Goal: Information Seeking & Learning: Learn about a topic

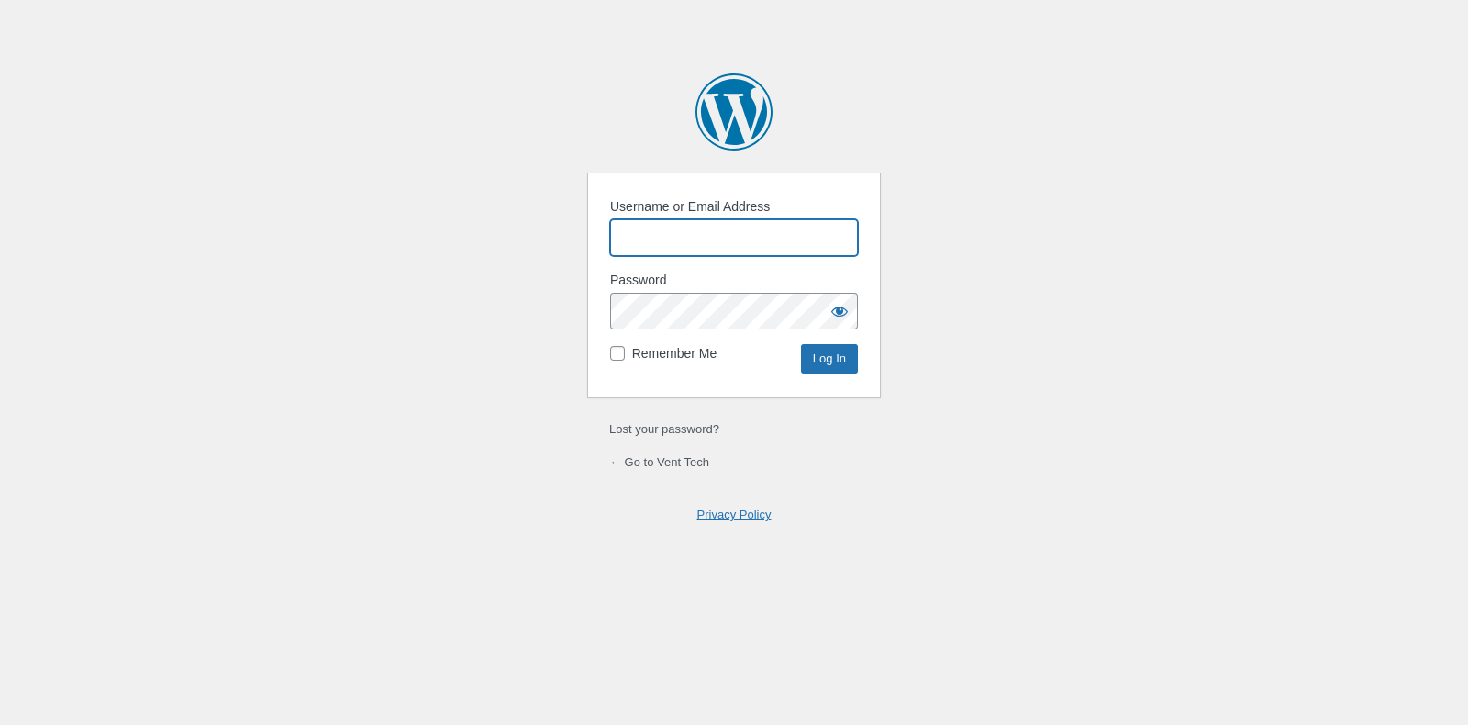
paste input "Flexdig"
type input "Flexdig"
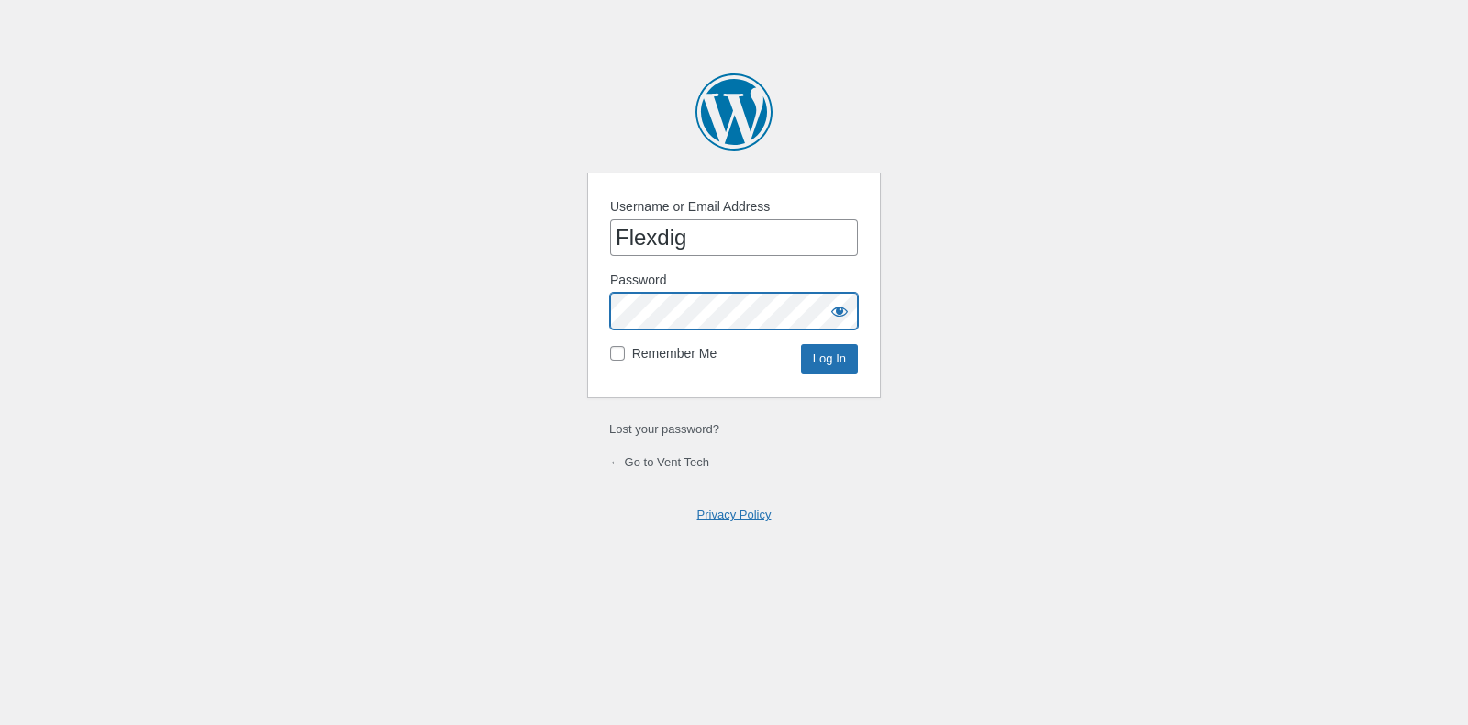
scroll to position [0, 85]
click at [801, 344] on input "Log In" at bounding box center [829, 358] width 57 height 29
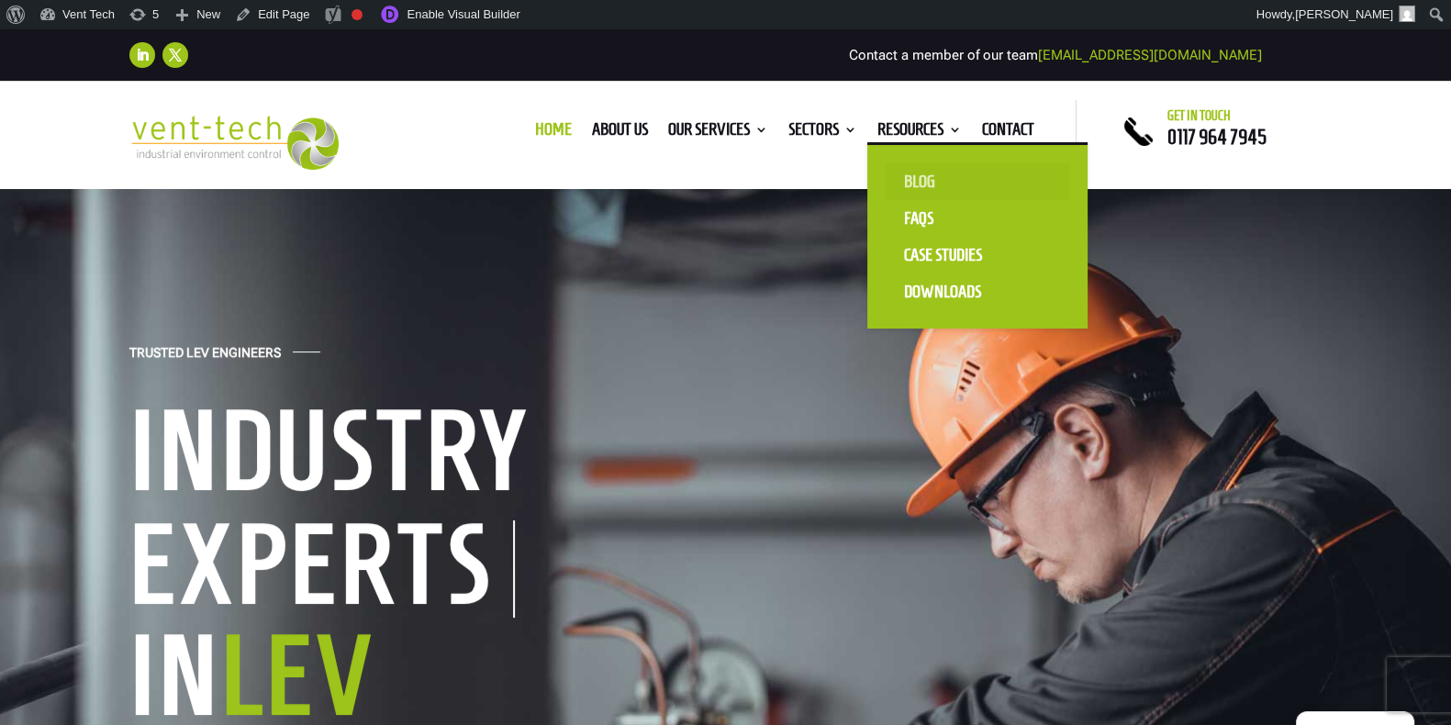
click at [919, 176] on link "Blog" at bounding box center [977, 181] width 184 height 37
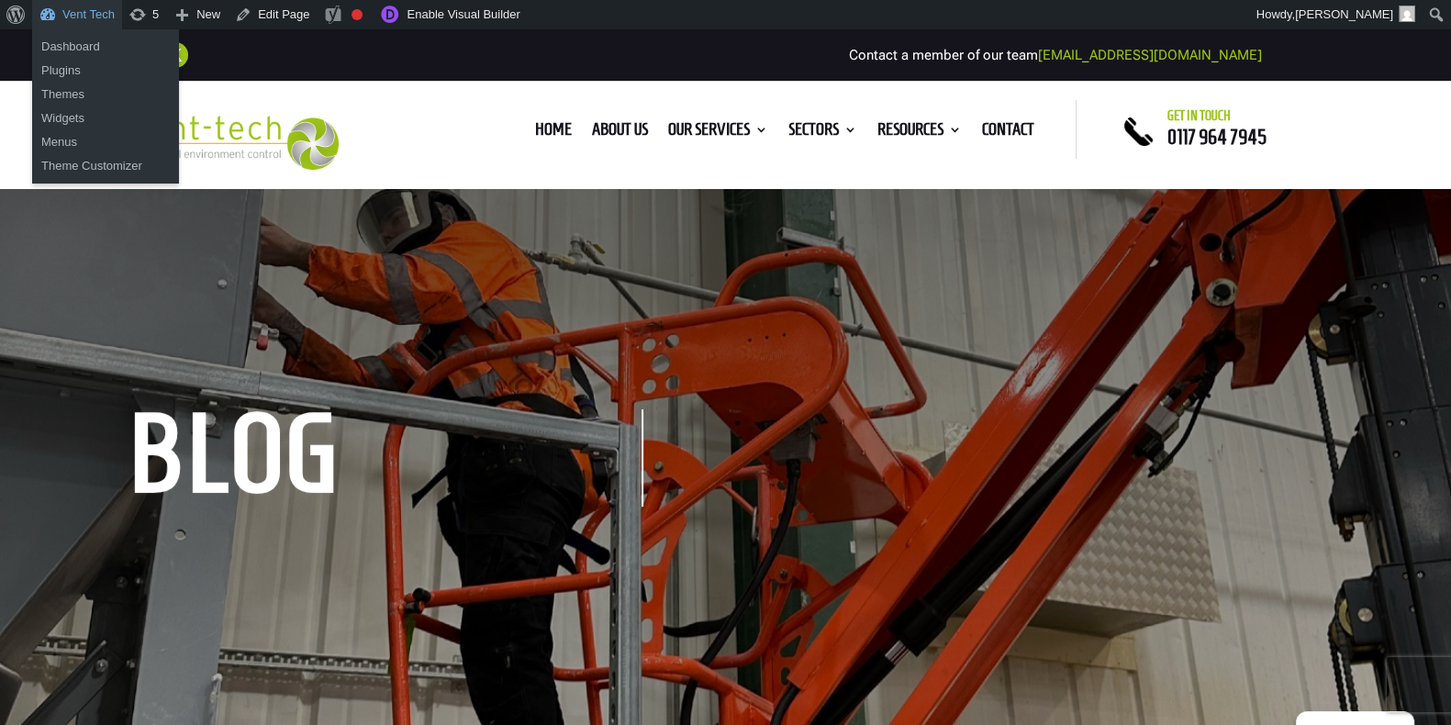
click at [77, 11] on link "Vent Tech" at bounding box center [77, 14] width 90 height 29
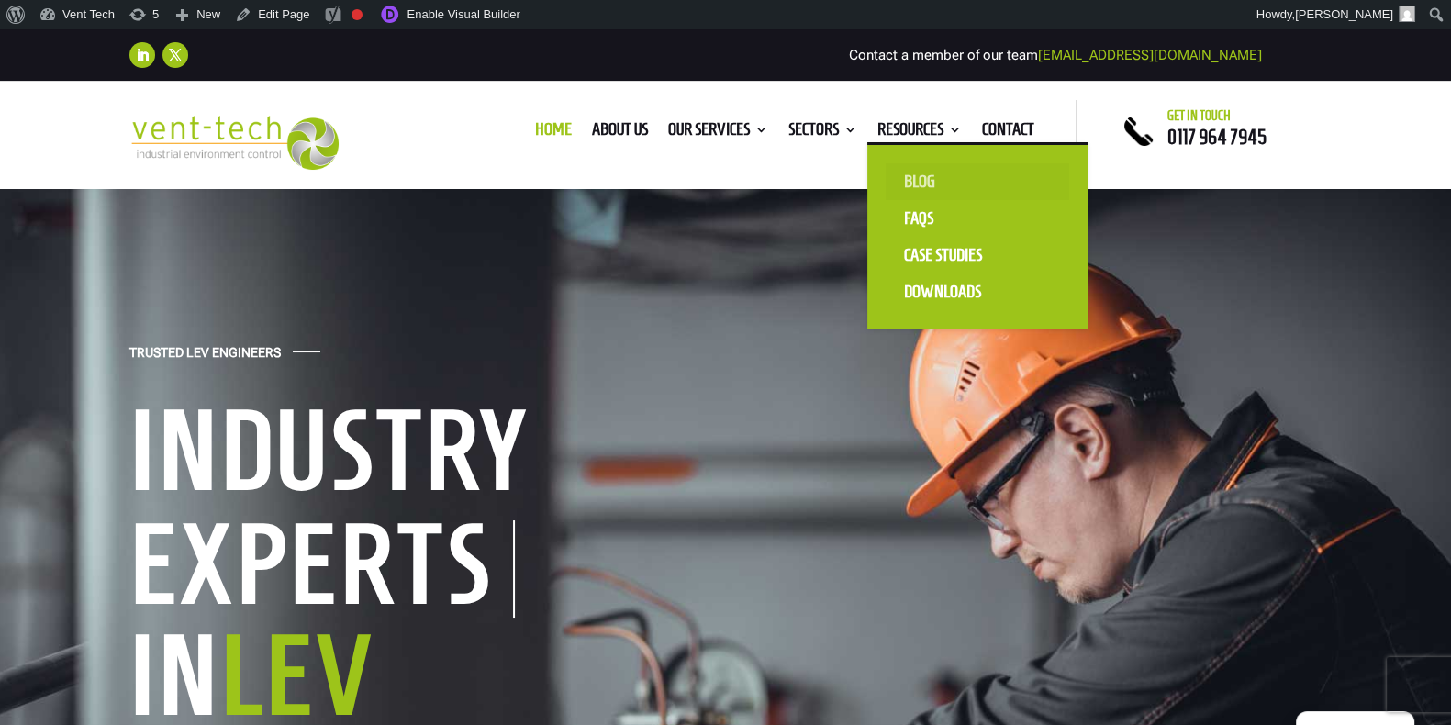
click at [919, 176] on link "Blog" at bounding box center [977, 181] width 184 height 37
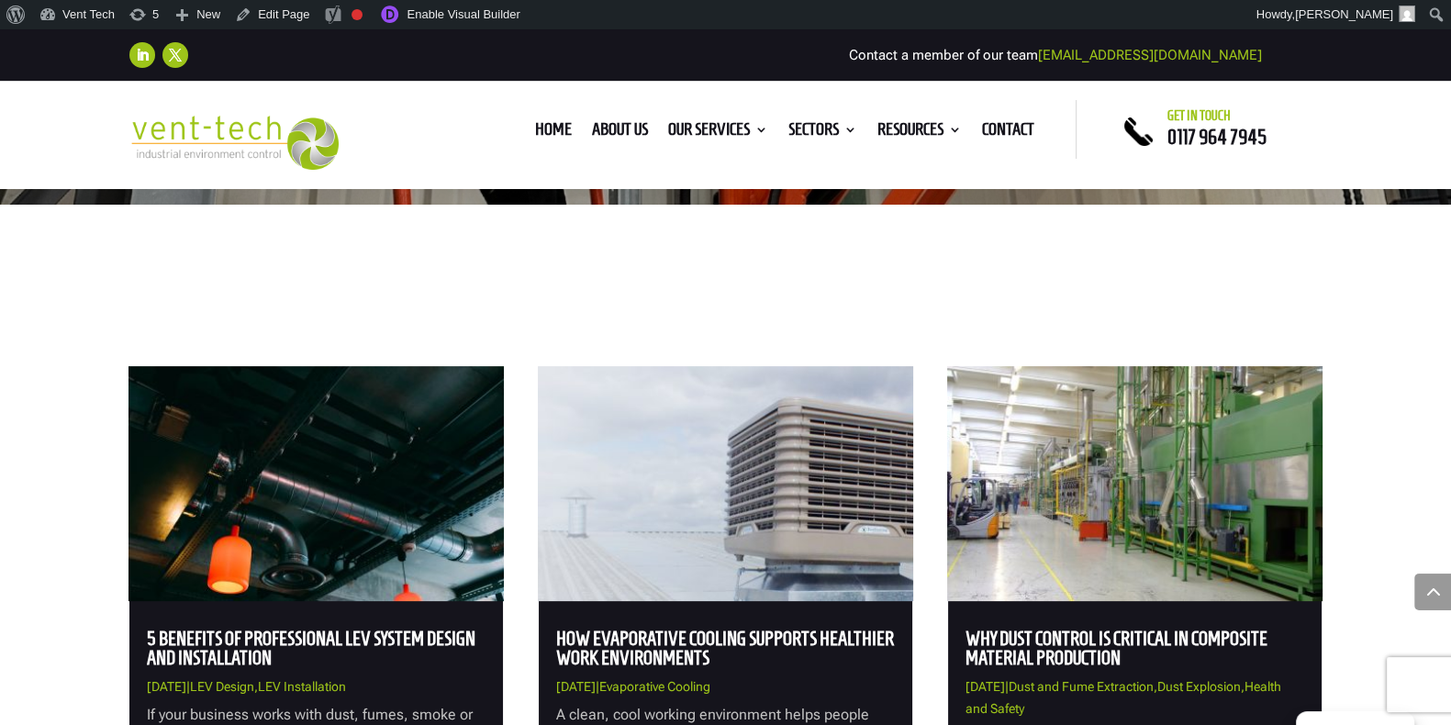
scroll to position [896, 0]
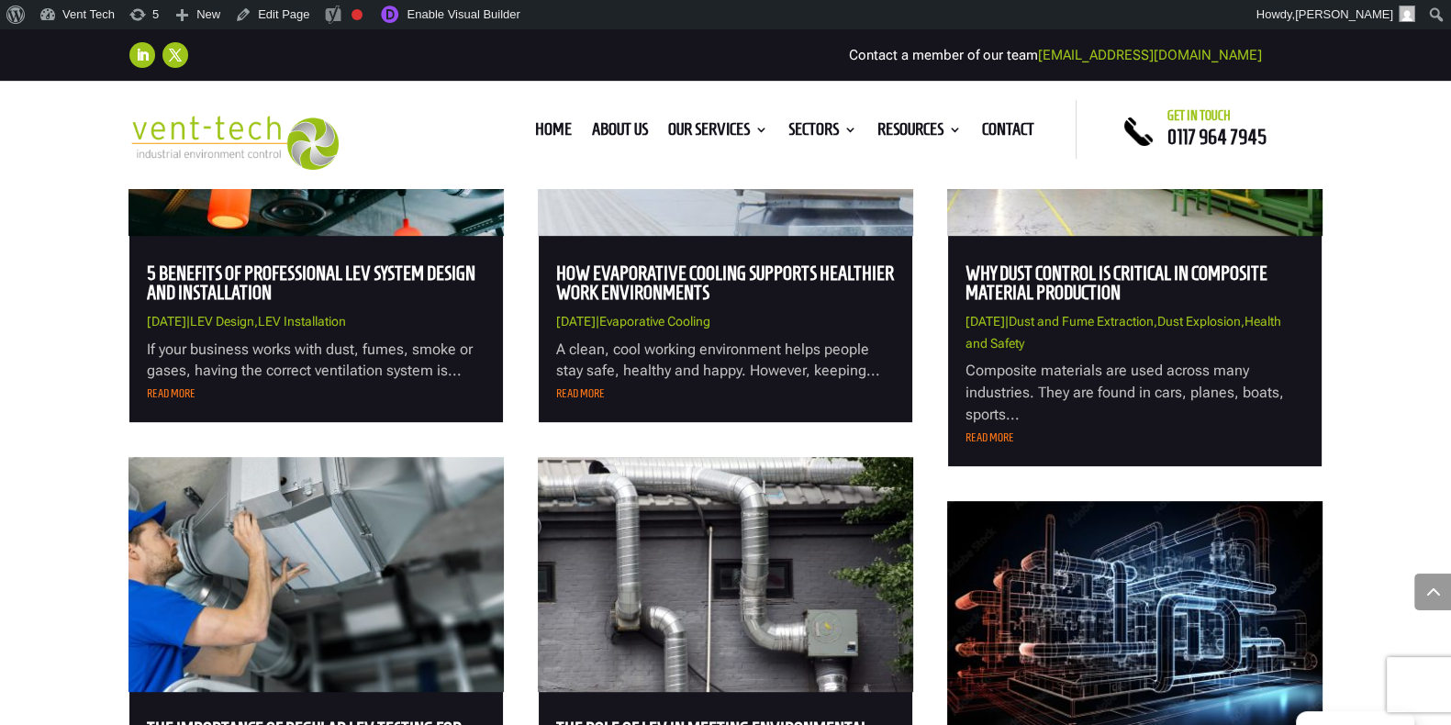
click at [287, 294] on h2 "5 Benefits of Professional LEV System Design and Installation" at bounding box center [316, 287] width 339 height 48
click at [206, 363] on p "If your business works with dust, fumes, smoke or gases, having the correct ven…" at bounding box center [316, 361] width 339 height 44
click at [202, 282] on link "5 Benefits of Professional LEV System Design and Installation" at bounding box center [311, 282] width 328 height 40
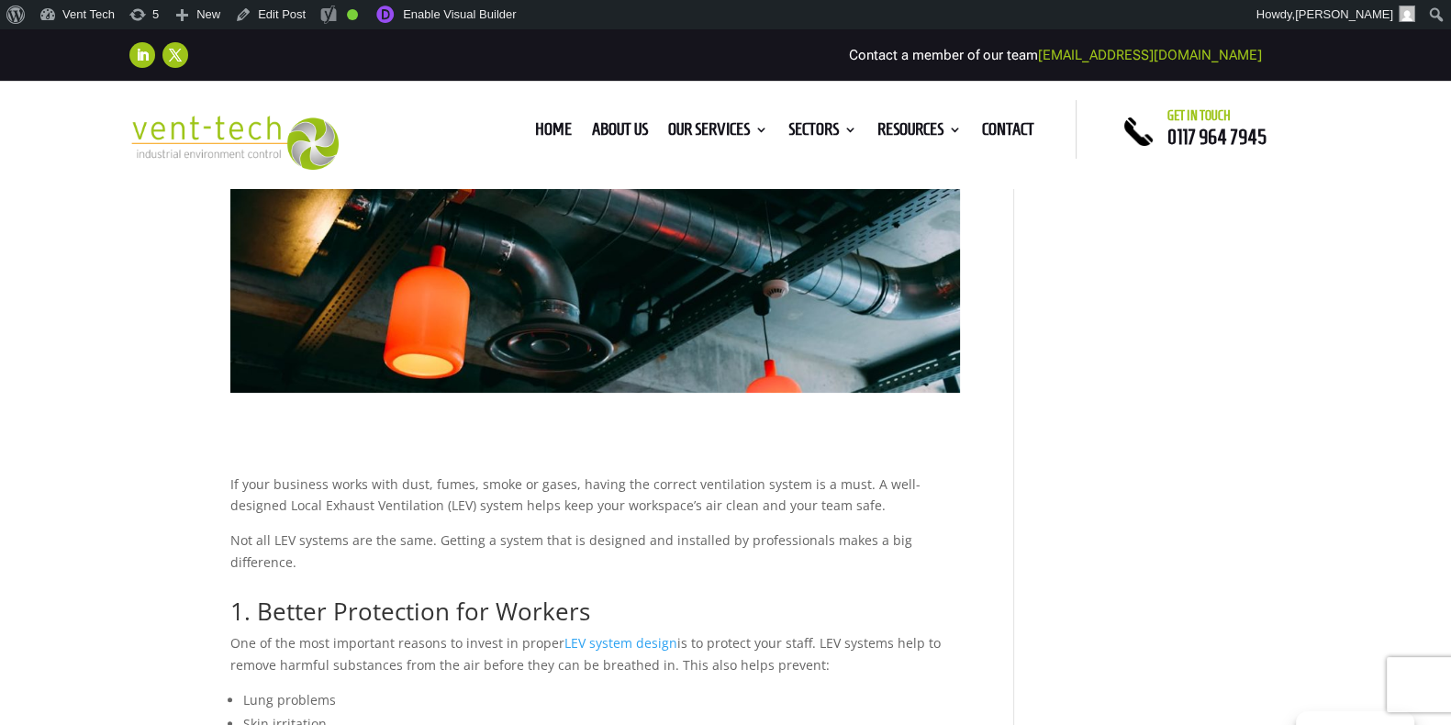
scroll to position [559, 0]
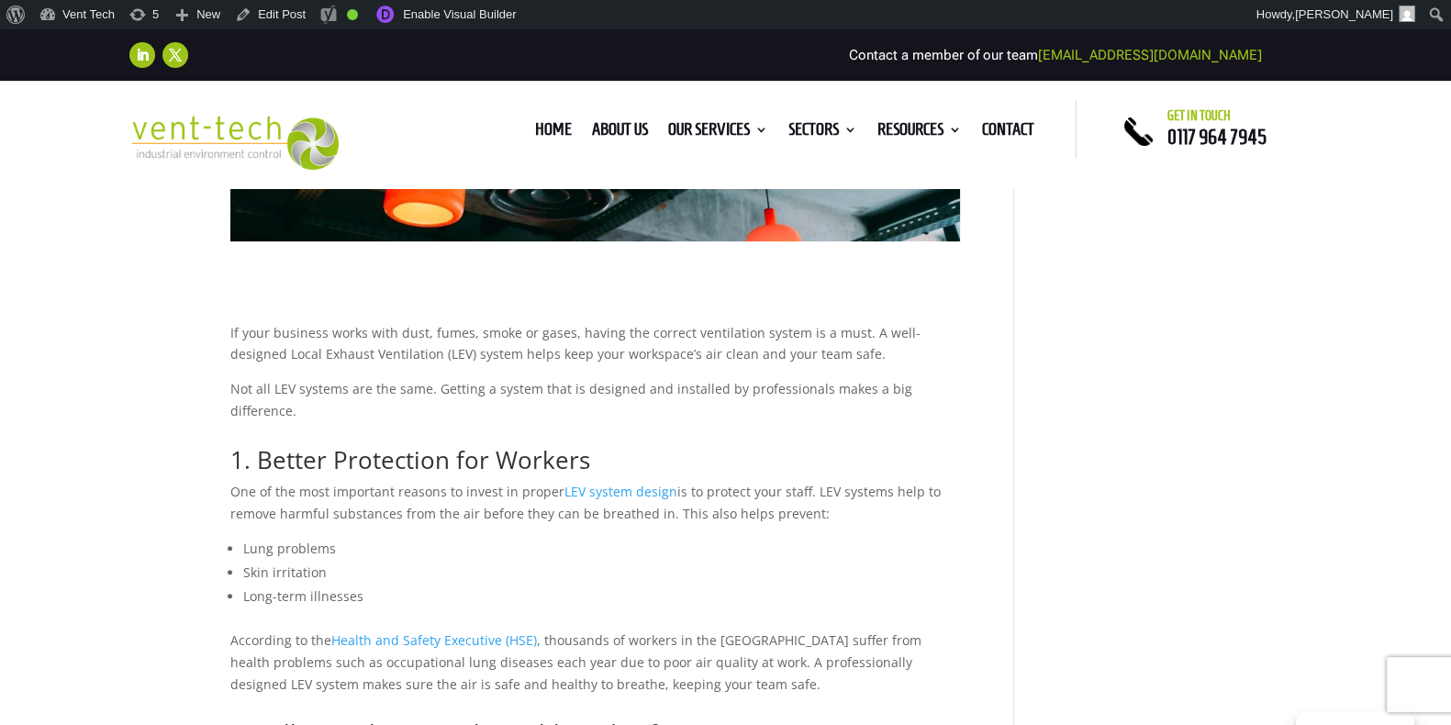
click at [390, 443] on span "1. Better Protection for Workers" at bounding box center [410, 459] width 360 height 33
click at [469, 11] on link "Enable Visual Builder" at bounding box center [444, 14] width 158 height 29
